Goal: Find specific page/section: Find specific page/section

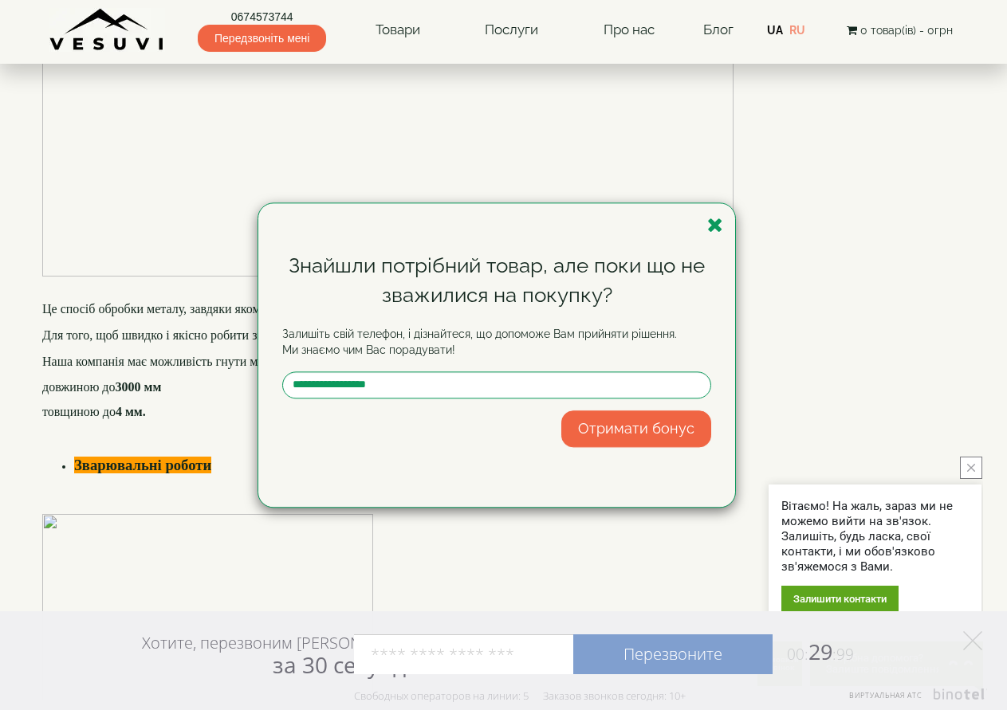
scroll to position [1435, 0]
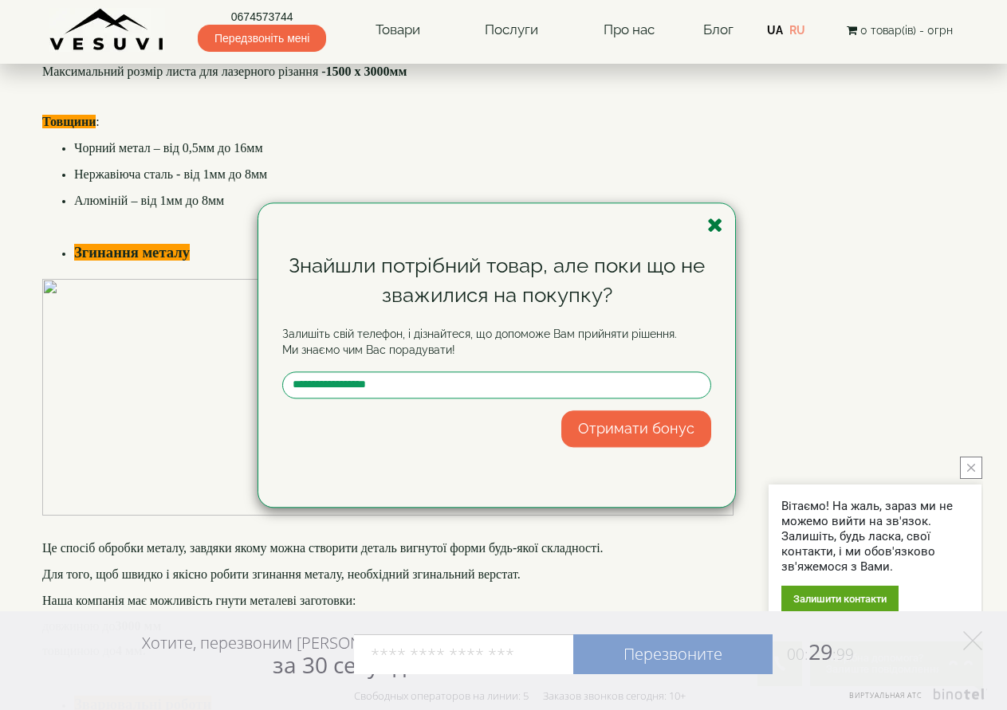
click at [718, 218] on icon "button" at bounding box center [715, 225] width 16 height 20
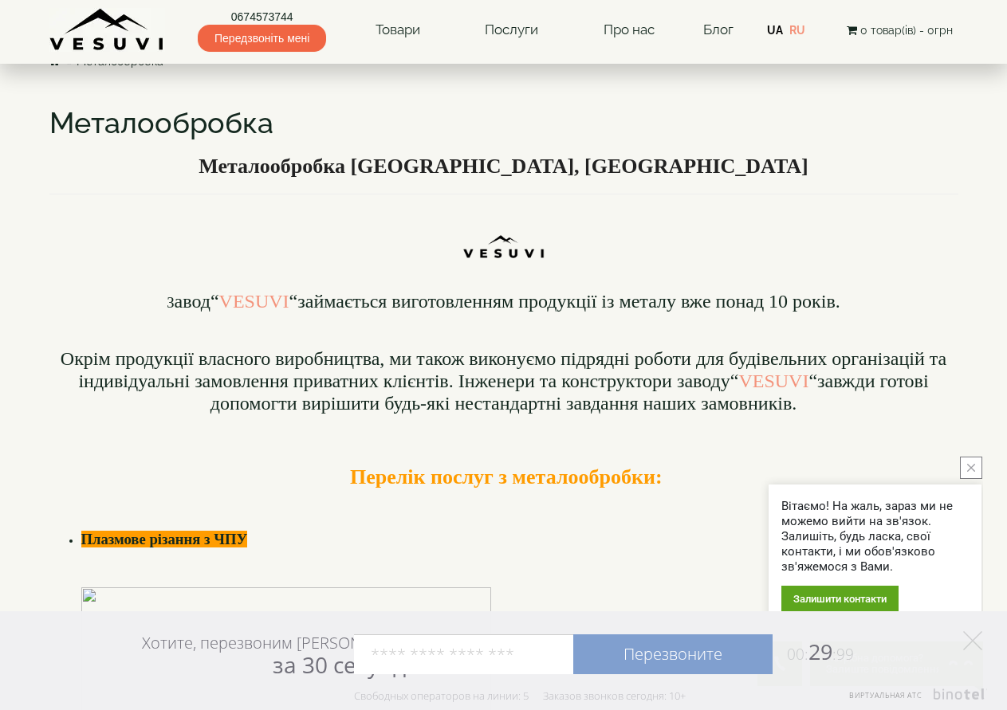
scroll to position [0, 0]
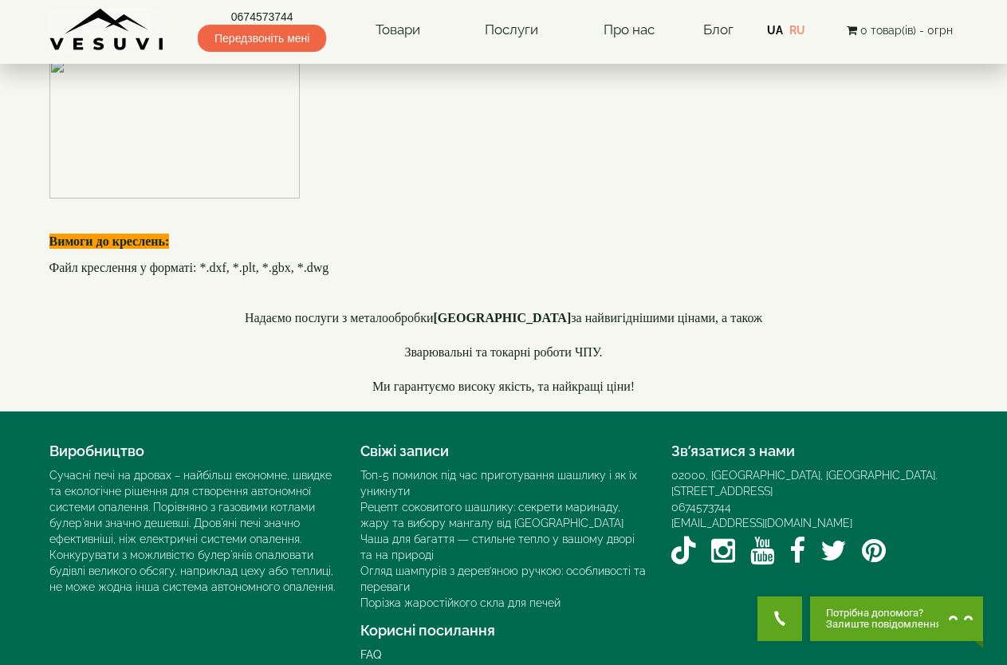
scroll to position [4665, 0]
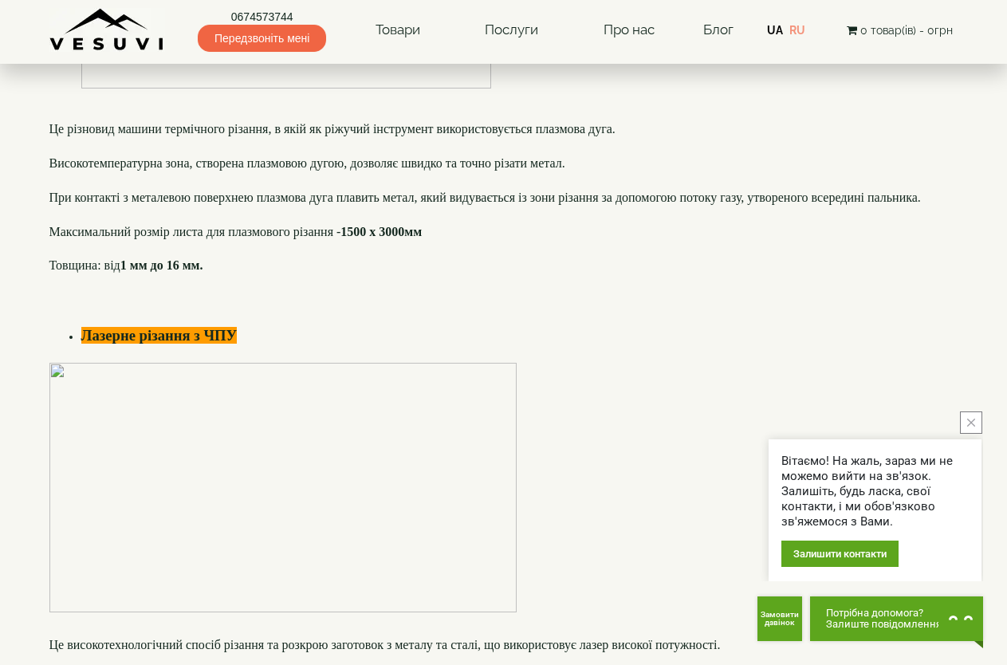
scroll to position [877, 0]
